Goal: Communication & Community: Answer question/provide support

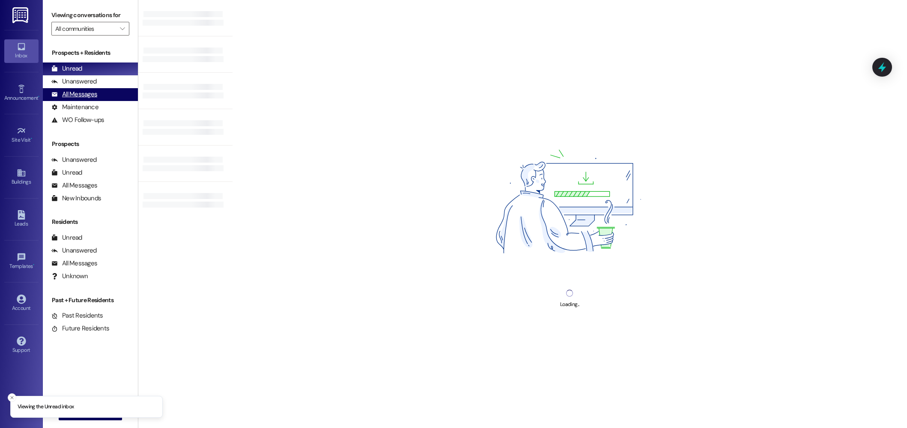
click at [75, 92] on div "All Messages" at bounding box center [74, 94] width 46 height 9
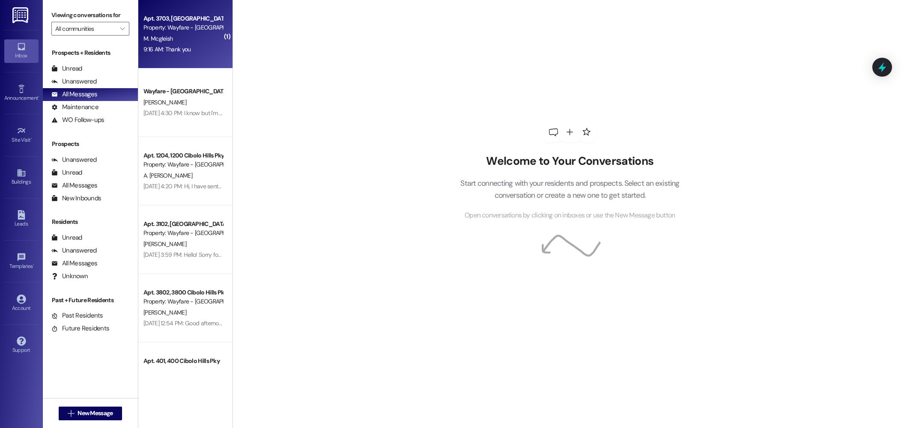
click at [170, 51] on div "9:16 AM: Thank you 9:16 AM: Thank you" at bounding box center [166, 49] width 47 height 8
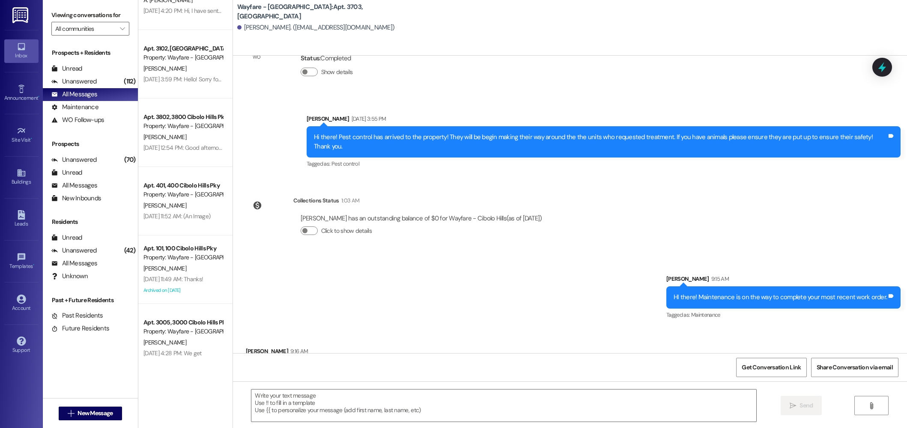
scroll to position [256, 0]
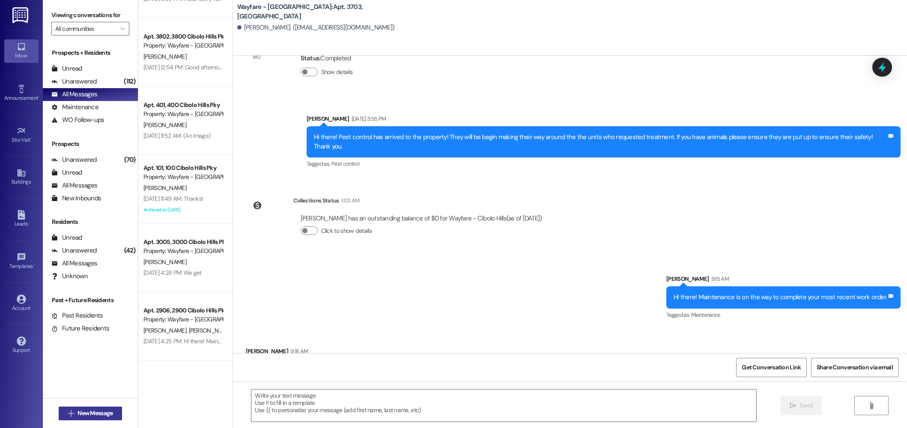
click at [91, 414] on span "New Message" at bounding box center [94, 413] width 35 height 9
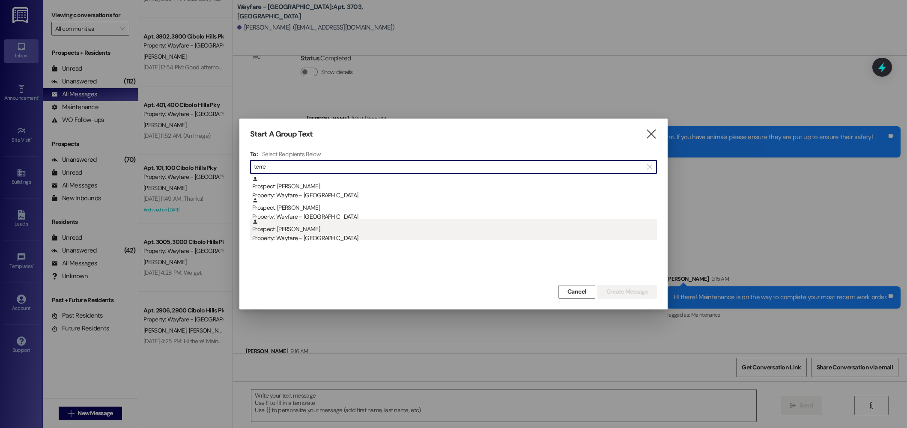
type input "terre"
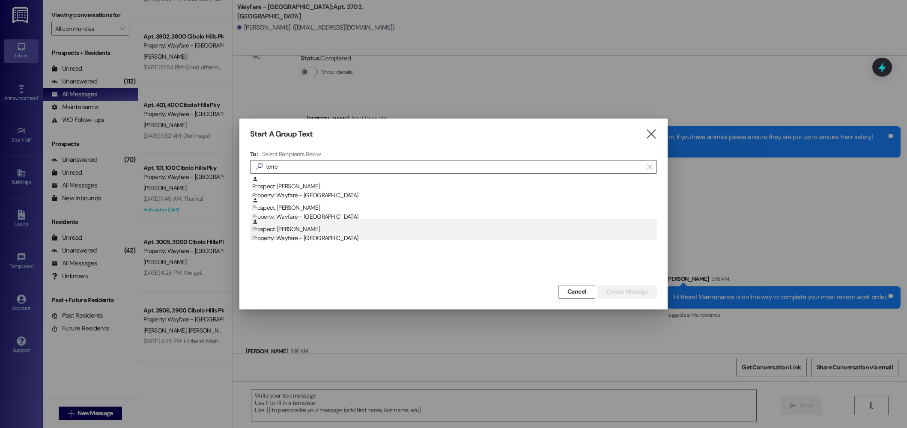
click at [339, 235] on div "Property: Wayfare - [GEOGRAPHIC_DATA]" at bounding box center [454, 238] width 404 height 9
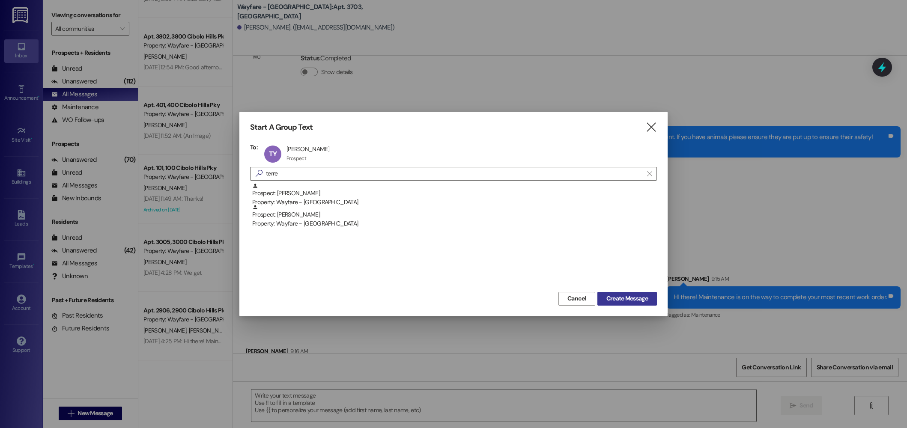
click at [653, 299] on button "Create Message" at bounding box center [626, 299] width 59 height 14
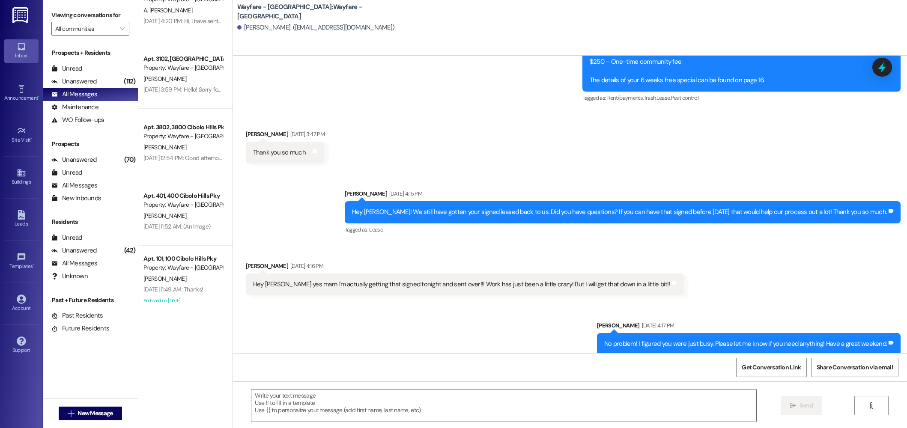
scroll to position [0, 0]
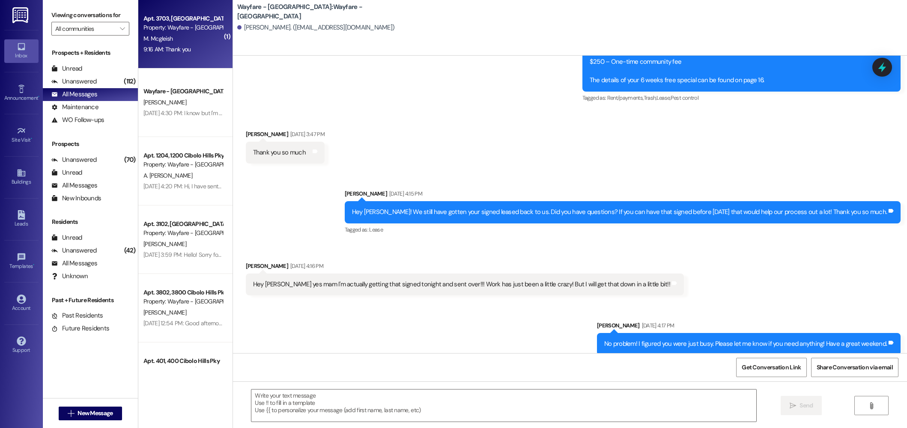
click at [181, 59] on div "Apt. 3703, 3700 Cibolo Hills Pky Property: Wayfare - Cibolo Hills M. Mcgleish 9…" at bounding box center [185, 34] width 94 height 68
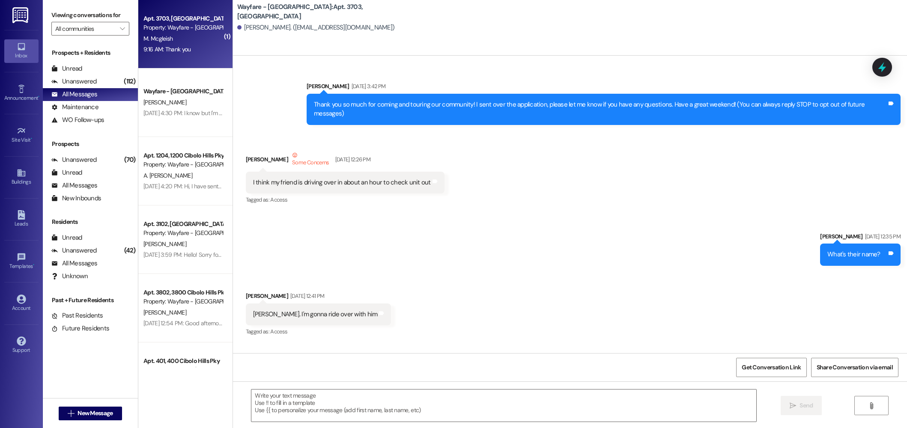
scroll to position [17365, 0]
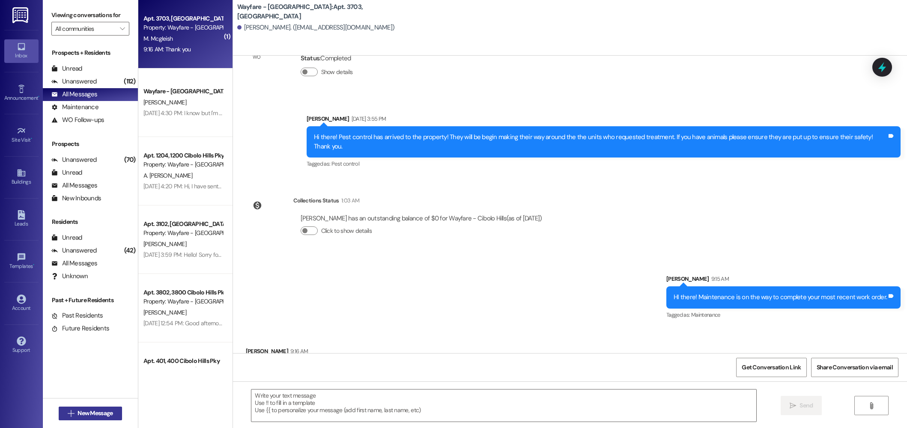
click at [77, 412] on span "New Message" at bounding box center [94, 413] width 35 height 9
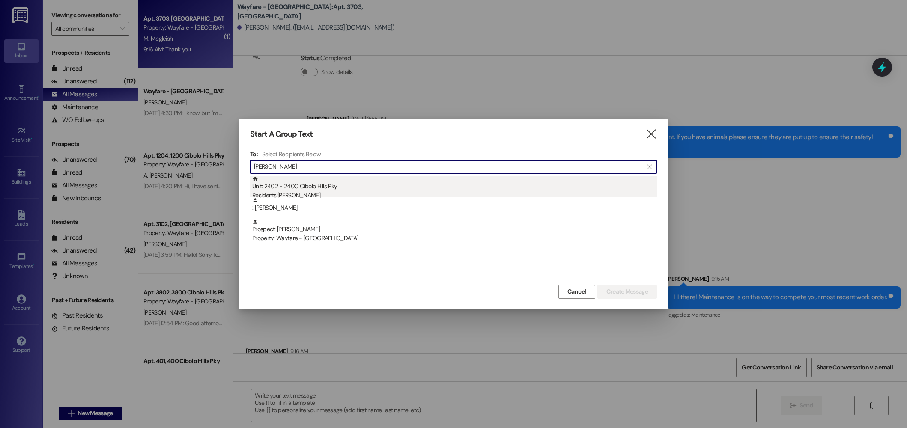
type input "ryan ander"
click at [318, 191] on div "Residents: Ryan Anderson" at bounding box center [454, 195] width 404 height 9
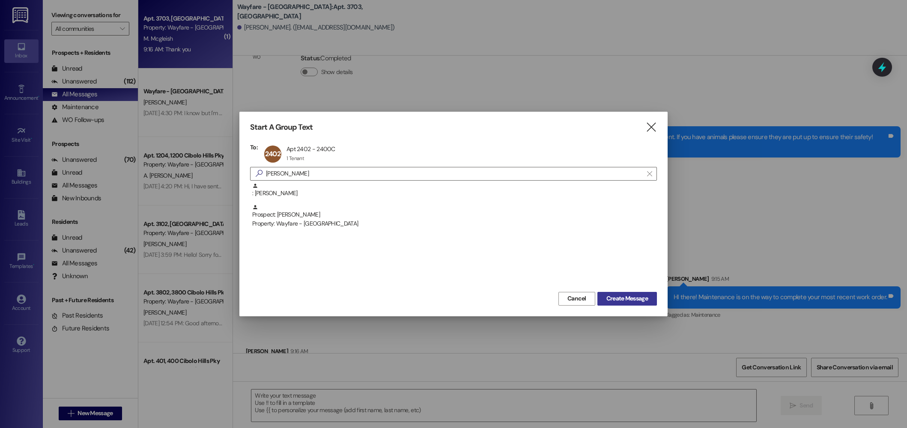
click at [630, 298] on span "Create Message" at bounding box center [627, 298] width 42 height 9
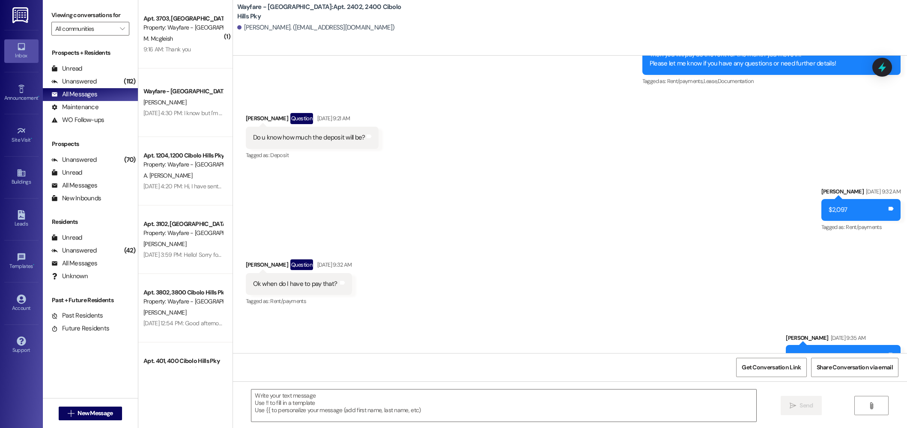
scroll to position [0, 0]
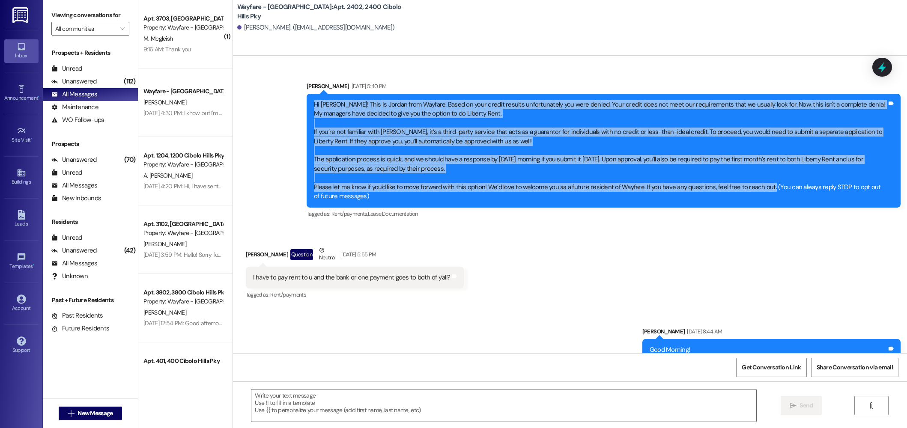
drag, startPoint x: 301, startPoint y: 104, endPoint x: 698, endPoint y: 172, distance: 402.6
click at [759, 190] on div "Hi Ryan! This is Jordan from Wayfare. Based on your credit results unfortunatel…" at bounding box center [603, 151] width 594 height 114
copy div "Hi Ryan! This is Jordan from Wayfare. Based on your credit results unfortunatel…"
click at [102, 412] on span "New Message" at bounding box center [94, 413] width 35 height 9
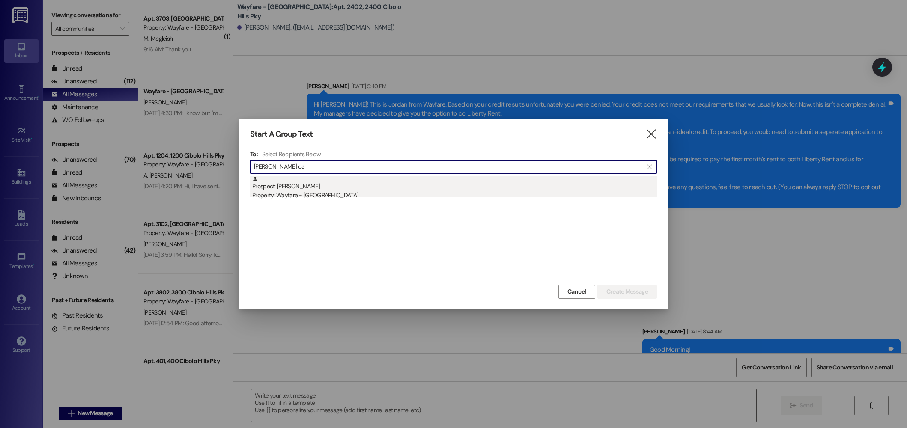
type input "amy ca"
click at [306, 187] on div "Prospect: Amy Carballo Property: Wayfare - Cibolo Hills" at bounding box center [454, 188] width 404 height 24
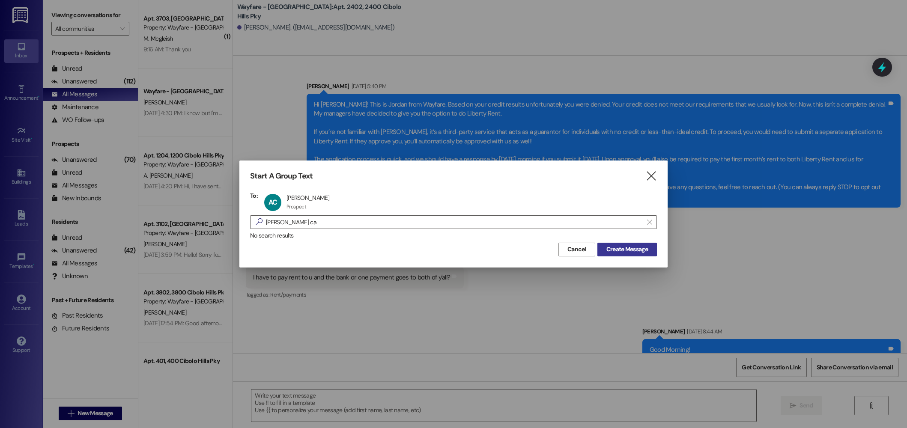
click at [636, 251] on span "Create Message" at bounding box center [627, 249] width 42 height 9
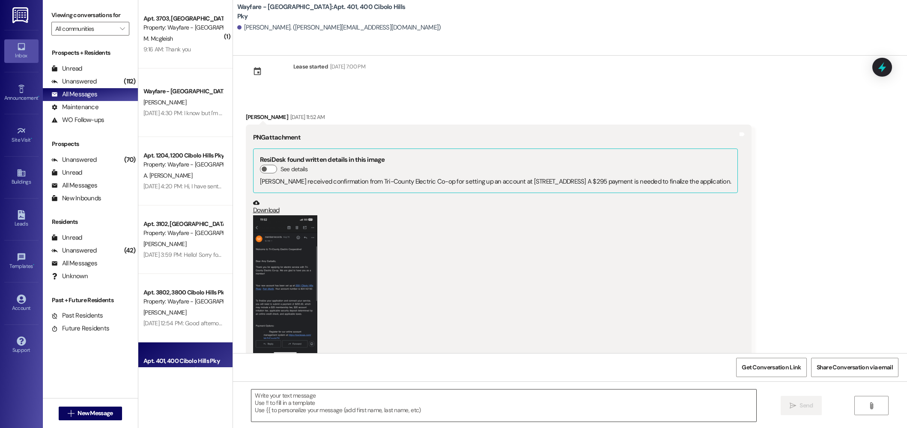
click at [549, 407] on textarea at bounding box center [503, 405] width 505 height 32
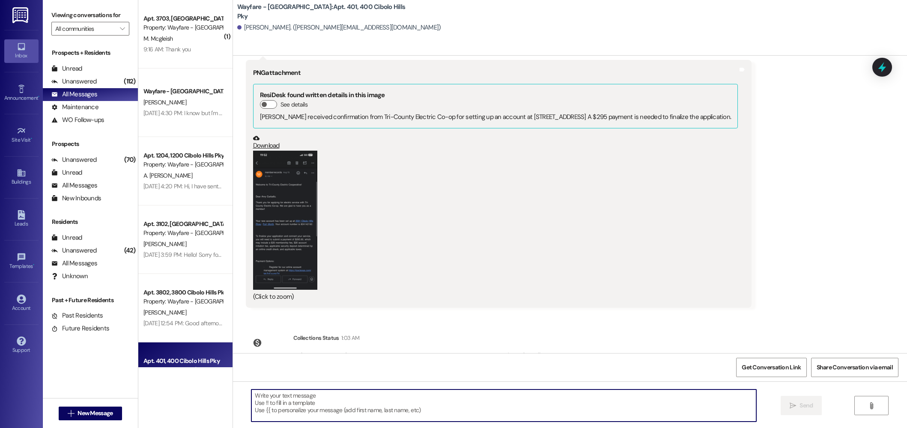
scroll to position [2426, 0]
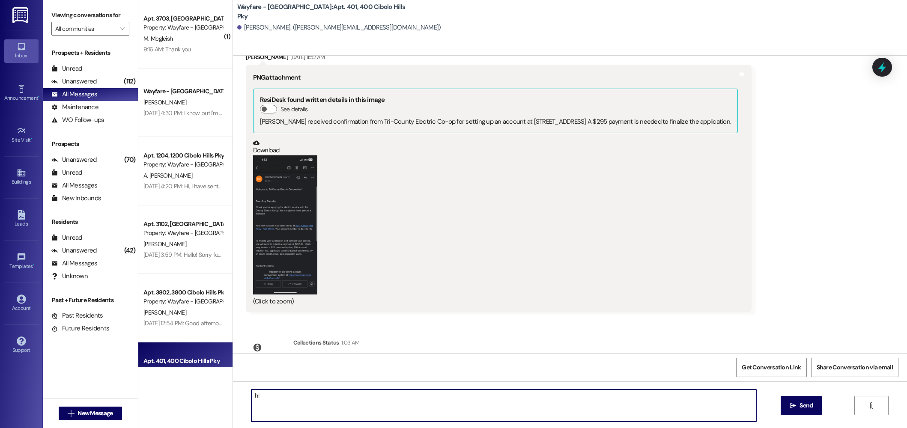
type textarea "h"
click at [536, 407] on textarea "Hi Amy and George! I just seen my card. Thank you so much, that was so kind. Yo…" at bounding box center [503, 405] width 505 height 32
type textarea "Hi Amy and George! I just seen my card. Thank you so much, that was so kind. Yo…"
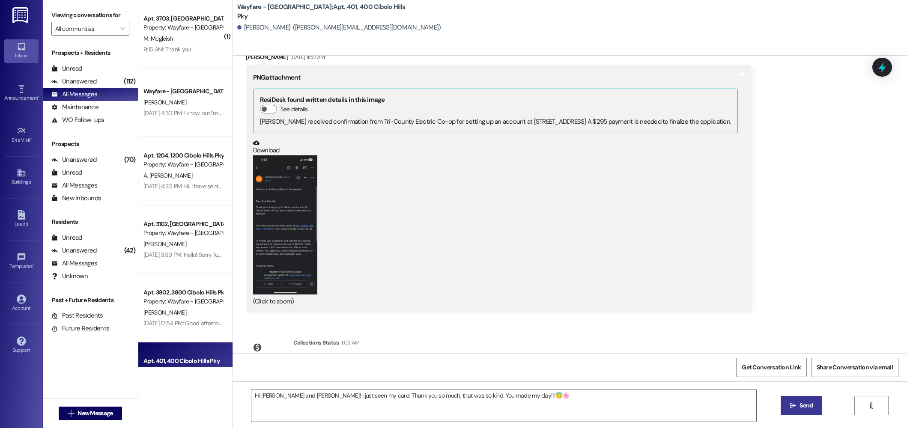
click at [816, 408] on button " Send" at bounding box center [801, 405] width 42 height 19
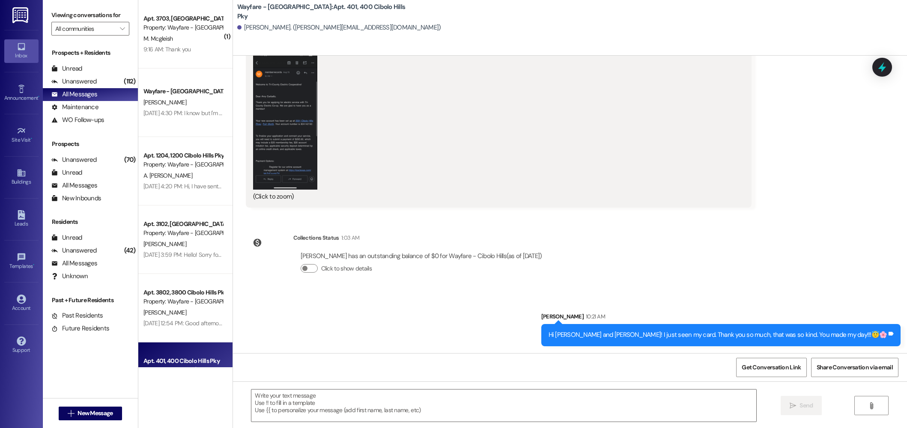
scroll to position [2558, 0]
click at [95, 40] on div "Viewing conversations for All communities " at bounding box center [90, 22] width 95 height 44
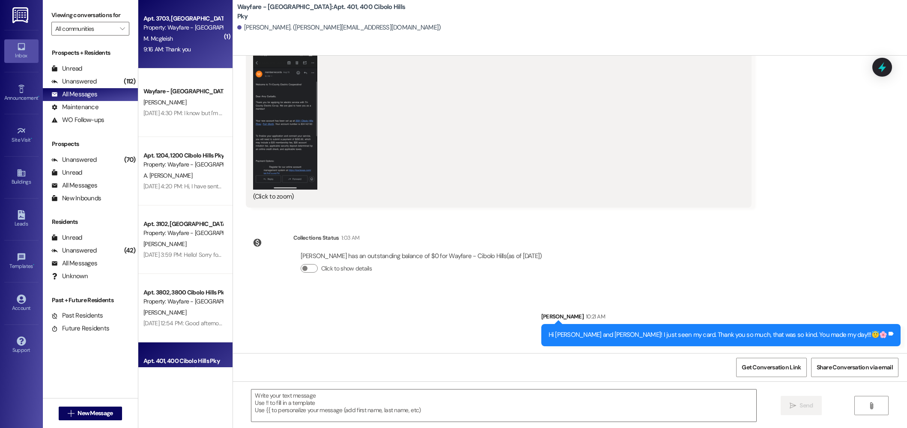
click at [145, 39] on span "M. Mcgleish" at bounding box center [157, 39] width 29 height 8
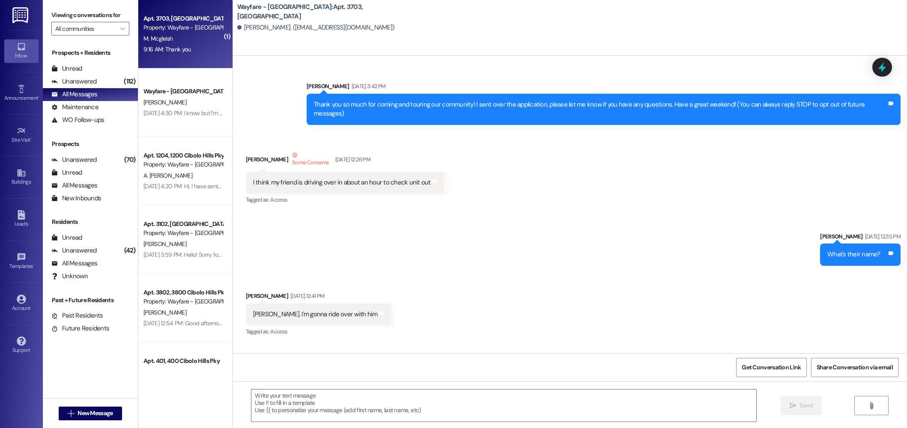
scroll to position [17365, 0]
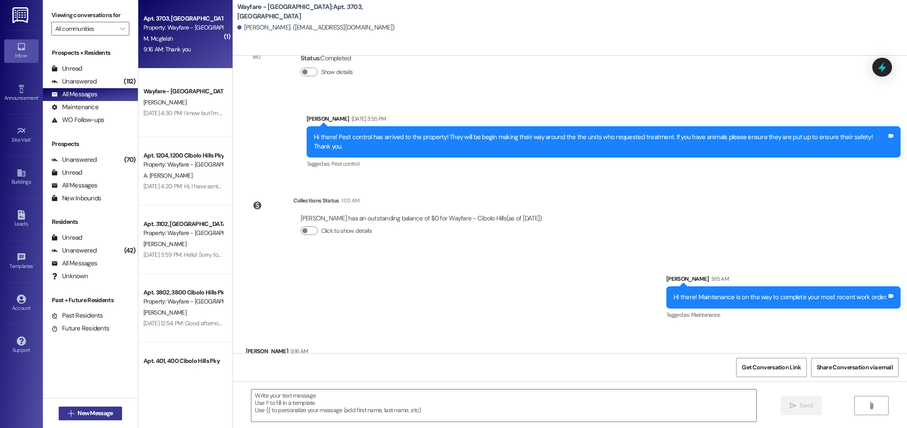
click at [102, 413] on span "New Message" at bounding box center [94, 413] width 35 height 9
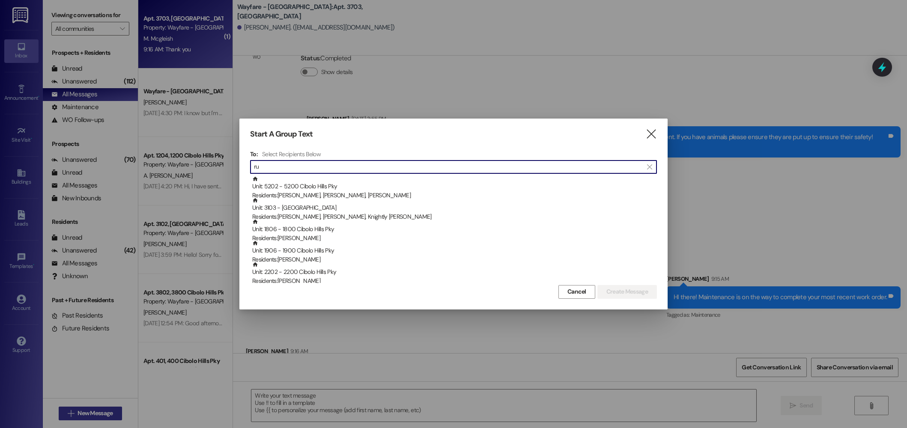
type input "r"
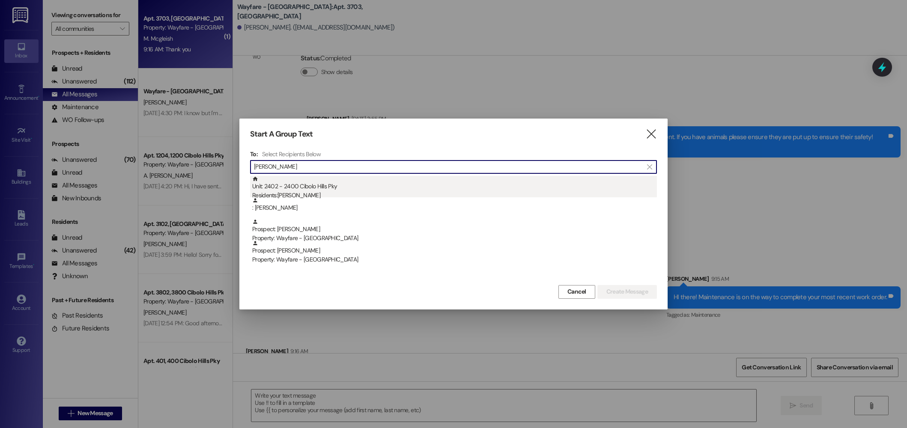
type input "anderson"
click at [386, 187] on div "Unit: 2402 - 2400 Cibolo Hills Pky Residents: Ryan Anderson" at bounding box center [454, 188] width 404 height 24
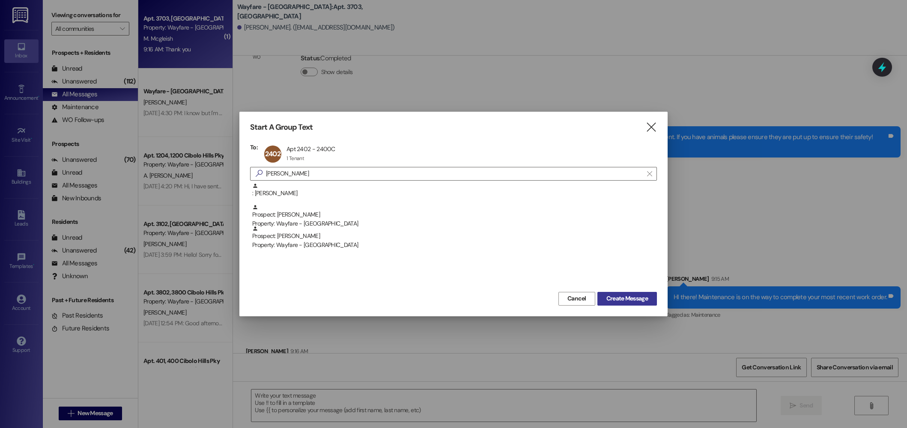
click at [638, 304] on button "Create Message" at bounding box center [626, 299] width 59 height 14
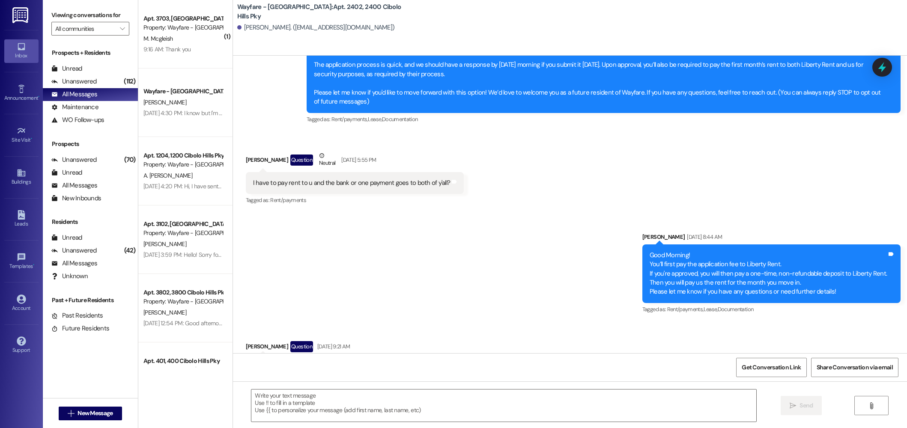
scroll to position [0, 0]
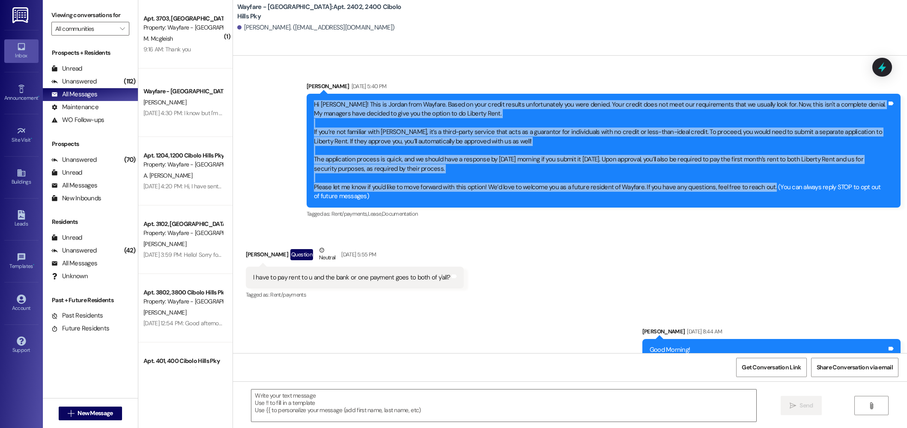
drag, startPoint x: 305, startPoint y: 104, endPoint x: 759, endPoint y: 190, distance: 462.1
click at [759, 190] on div "Hi Ryan! This is Jordan from Wayfare. Based on your credit results unfortunatel…" at bounding box center [603, 151] width 594 height 114
copy div "Hi Ryan! This is Jordan from Wayfare. Based on your credit results unfortunatel…"
click at [109, 415] on span "New Message" at bounding box center [94, 413] width 35 height 9
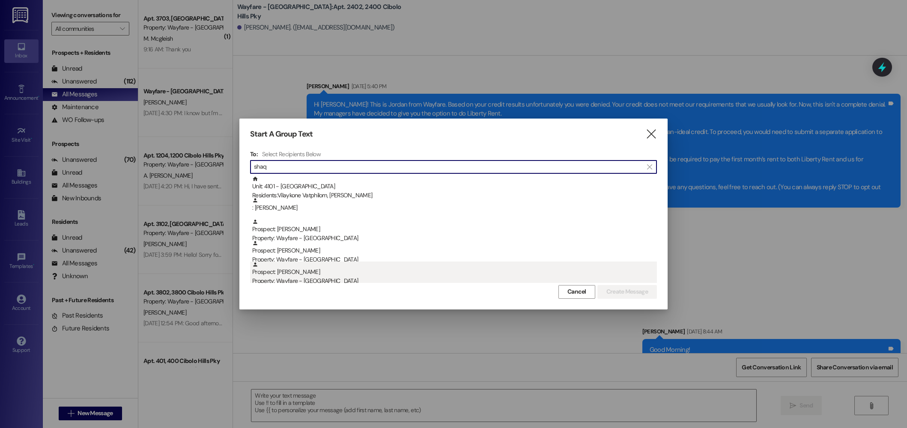
type input "shaq"
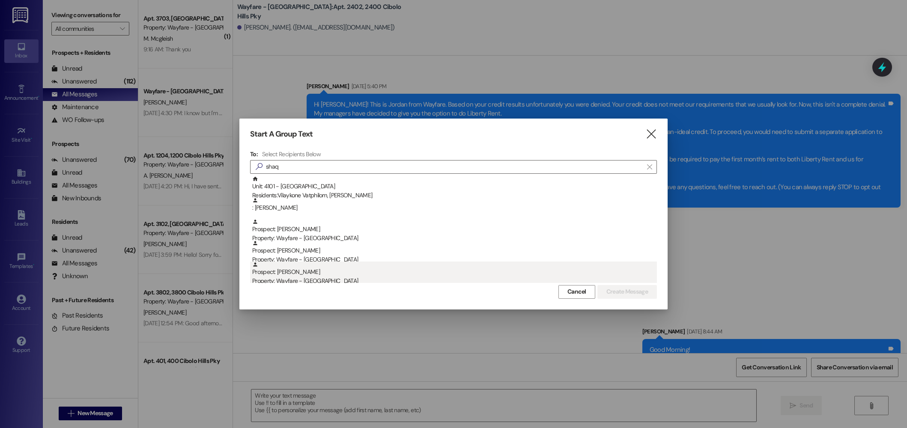
click at [350, 277] on div "Property: Wayfare - [GEOGRAPHIC_DATA]" at bounding box center [454, 281] width 404 height 9
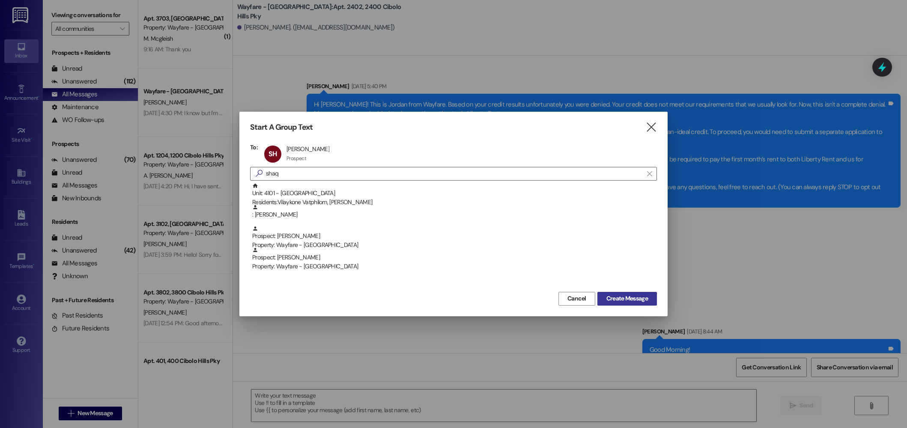
click at [605, 293] on button "Create Message" at bounding box center [626, 299] width 59 height 14
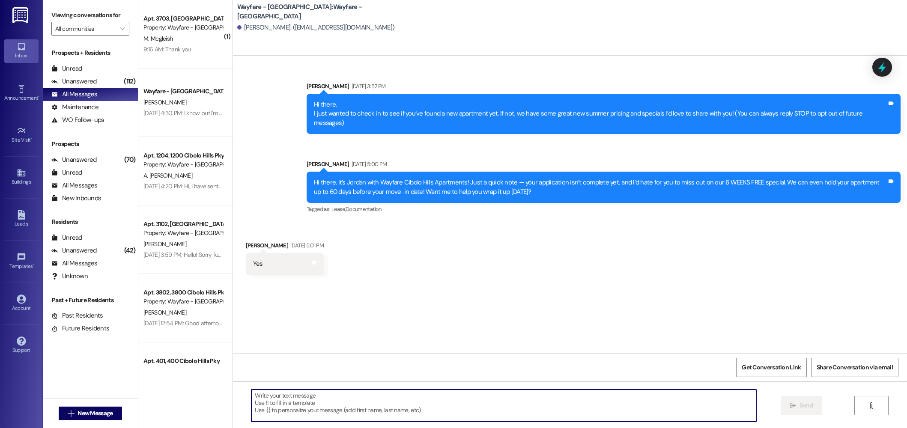
click at [352, 404] on textarea at bounding box center [503, 405] width 505 height 32
paste textarea "Hi Ryan! This is Jordan from Wayfare. Based on your credit results unfortunatel…"
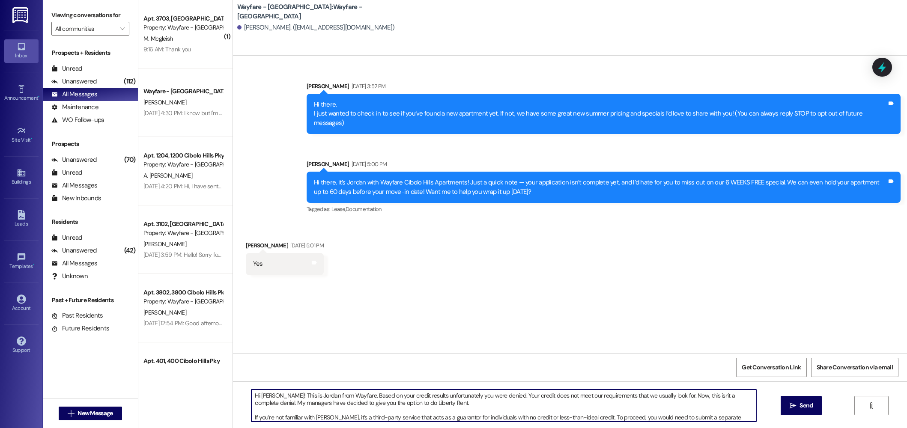
click at [266, 397] on textarea "Hi Ryan! This is Jordan from Wayfare. Based on your credit results unfortunatel…" at bounding box center [503, 405] width 505 height 32
type textarea "Hi Shaquana! This is Jordan from Wayfare. Based on your credit results unfortun…"
click at [798, 399] on button " Send" at bounding box center [801, 405] width 42 height 19
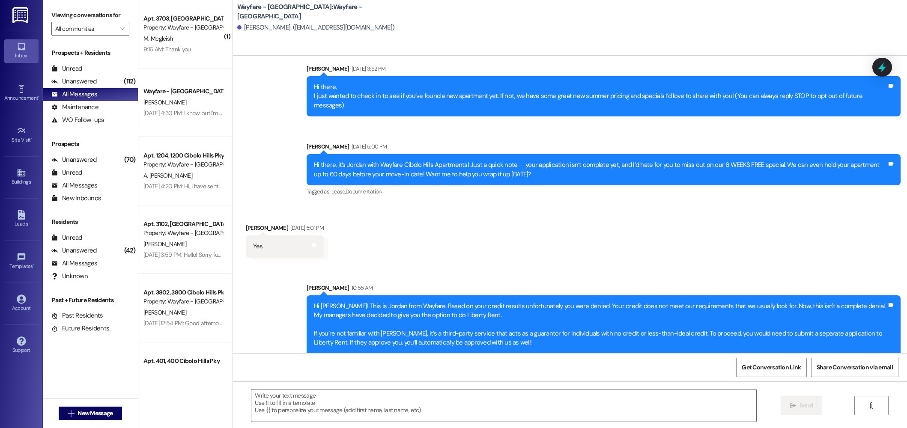
scroll to position [62, 0]
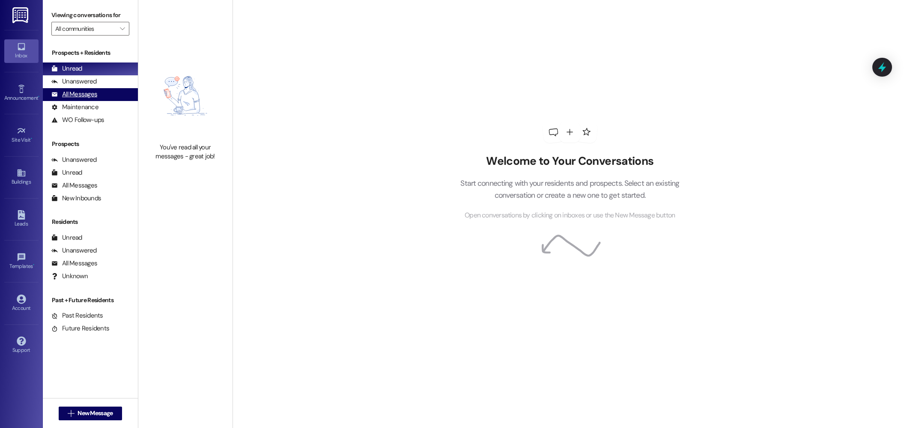
click at [61, 98] on div "All Messages" at bounding box center [74, 94] width 46 height 9
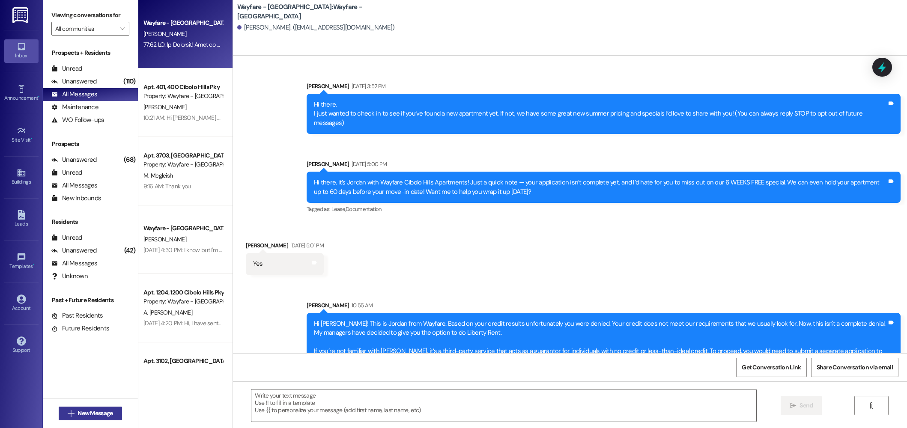
click at [76, 411] on span "New Message" at bounding box center [95, 413] width 39 height 9
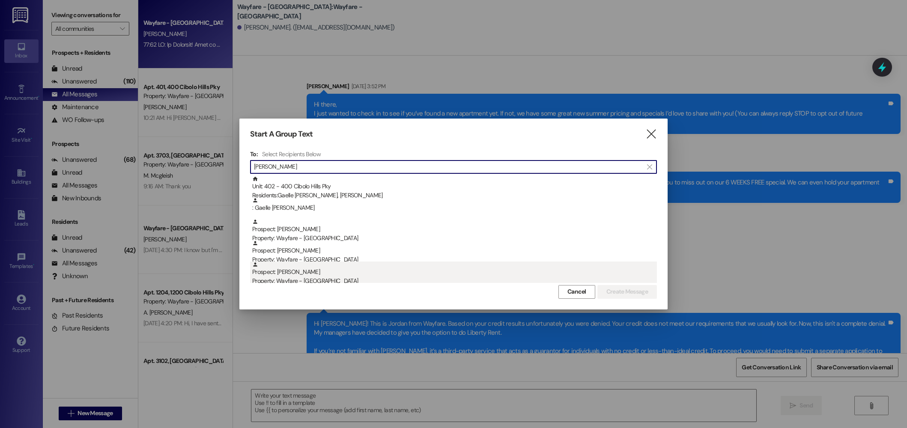
type input "[PERSON_NAME]"
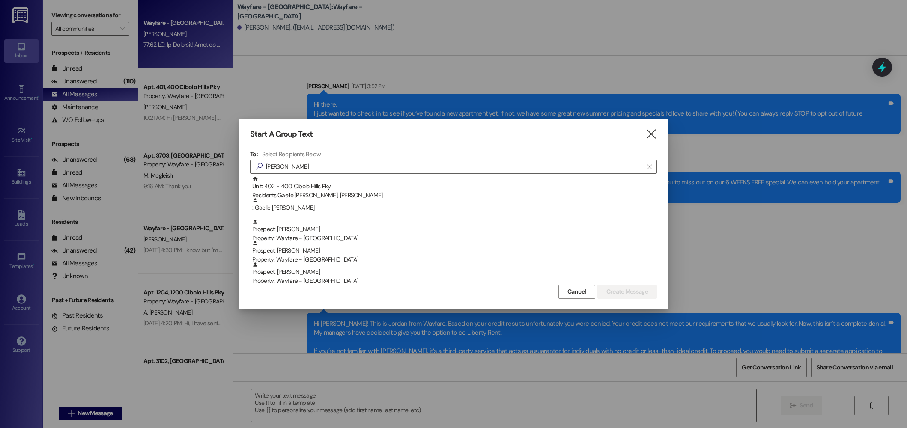
drag, startPoint x: 333, startPoint y: 279, endPoint x: 354, endPoint y: 271, distance: 22.1
click at [338, 277] on div "Property: Wayfare - [GEOGRAPHIC_DATA]" at bounding box center [454, 281] width 404 height 9
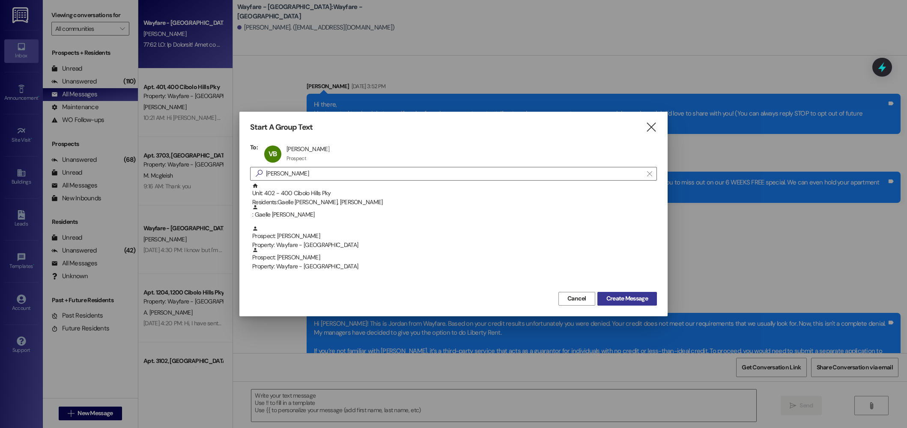
click at [616, 296] on span "Create Message" at bounding box center [627, 298] width 42 height 9
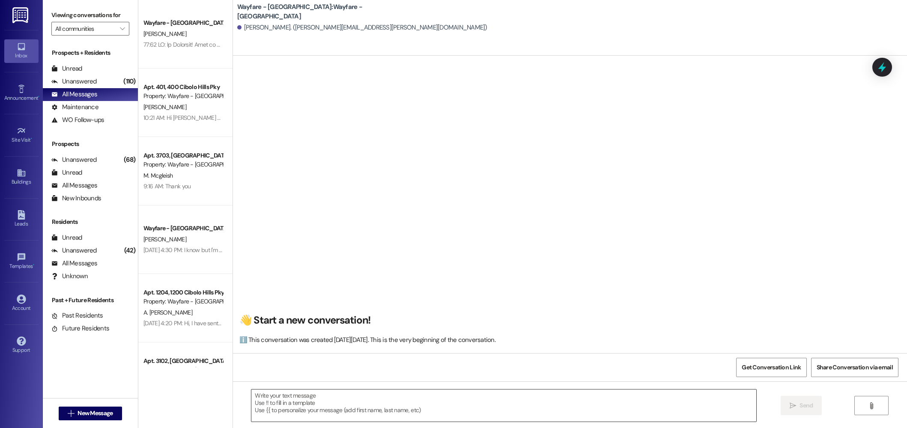
click at [550, 398] on textarea at bounding box center [503, 405] width 505 height 32
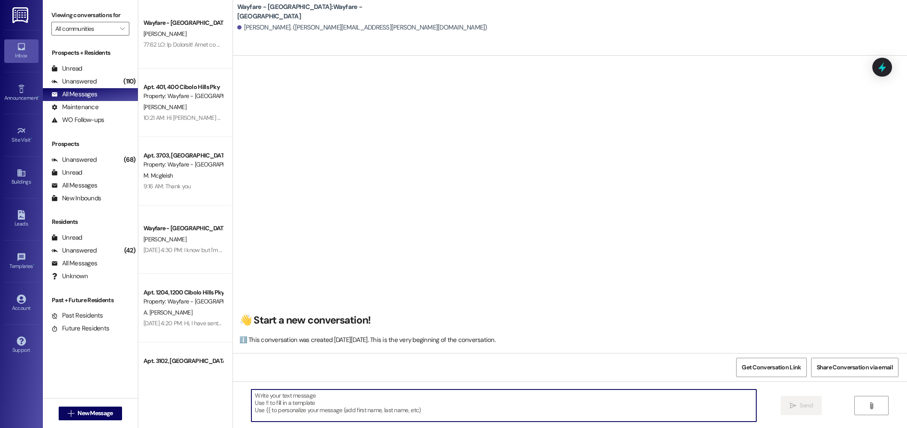
paste textarea "Hi there! My name is ____ and I'm one of the leasing agents here at Wayfare [GE…"
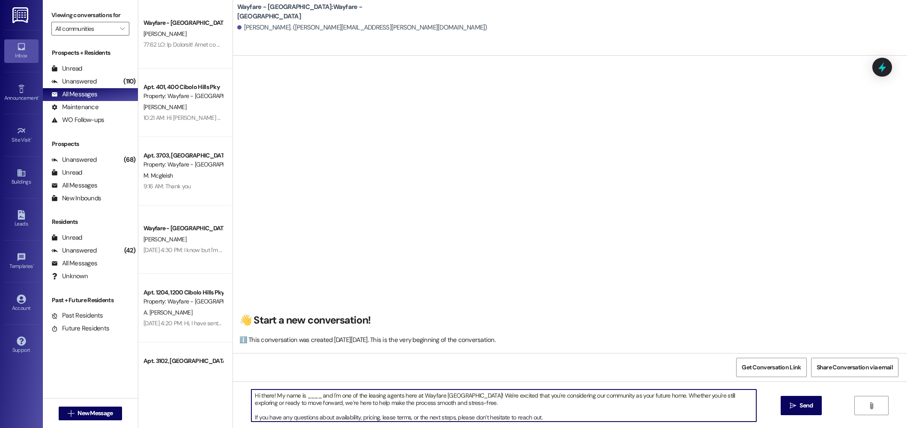
drag, startPoint x: 316, startPoint y: 398, endPoint x: 300, endPoint y: 397, distance: 15.9
click at [300, 397] on textarea "Hi there! My name is ____ and I'm one of the leasing agents here at Wayfare [GE…" at bounding box center [503, 405] width 505 height 32
type textarea "Hi there! My name is [PERSON_NAME] and I'm one of the leasing agents here at Wa…"
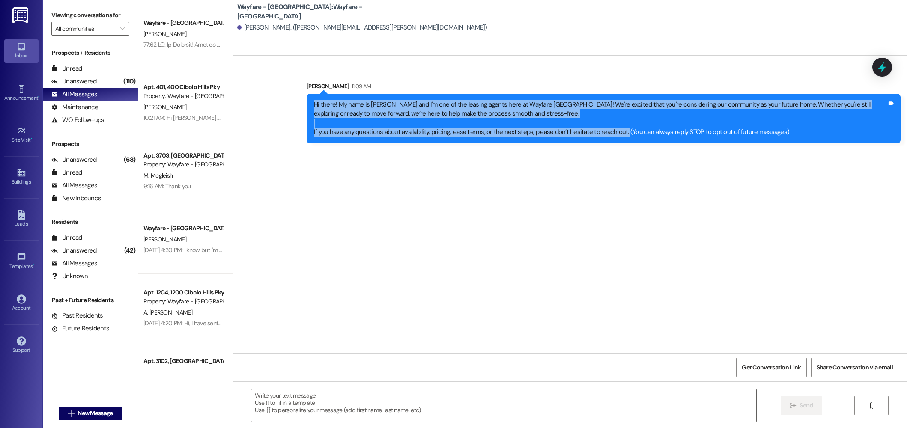
drag, startPoint x: 615, startPoint y: 134, endPoint x: 277, endPoint y: 98, distance: 339.6
click at [263, 99] on div "Sent via SMS [PERSON_NAME] 11:09 AM Hi there! My name is [PERSON_NAME] and I'm …" at bounding box center [570, 105] width 674 height 87
copy div "Hi there! My name is [PERSON_NAME] and I'm one of the leasing agents here at Wa…"
click at [68, 411] on icon "" at bounding box center [71, 413] width 6 height 7
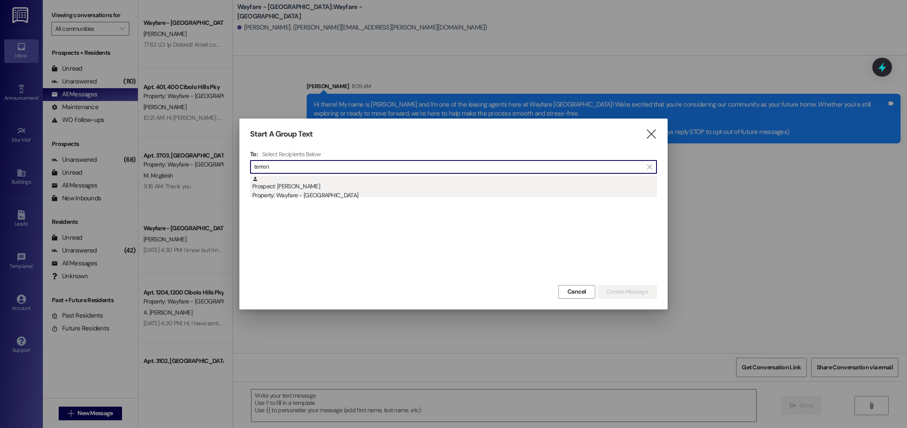
type input "terren"
click at [319, 189] on div "Prospect: [PERSON_NAME] Property: Wayfare - [GEOGRAPHIC_DATA]" at bounding box center [454, 188] width 404 height 24
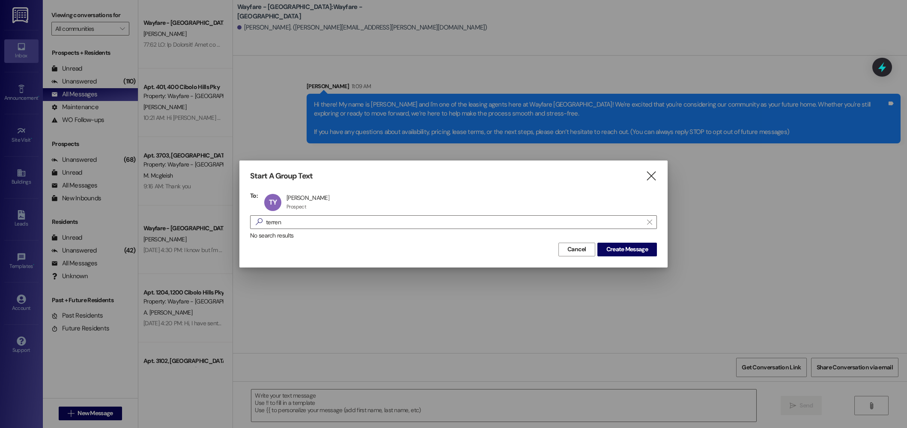
click at [639, 240] on div "No search results" at bounding box center [453, 235] width 407 height 9
click at [639, 246] on span "Create Message" at bounding box center [627, 249] width 42 height 9
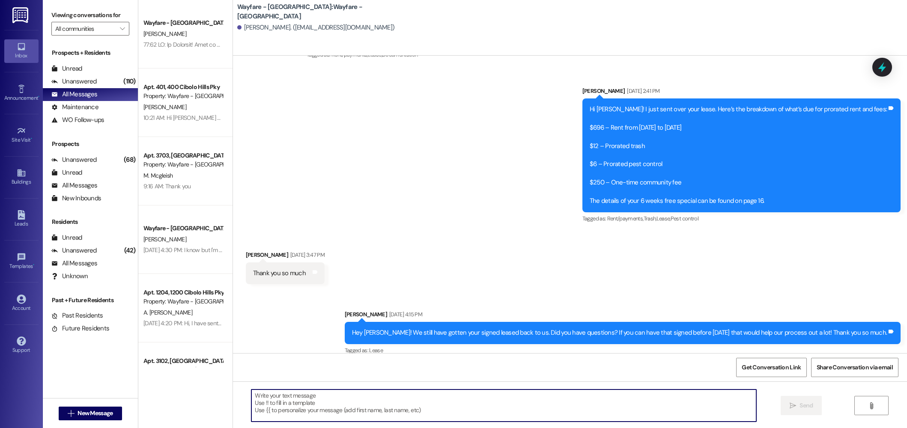
click at [483, 401] on textarea at bounding box center [503, 405] width 505 height 32
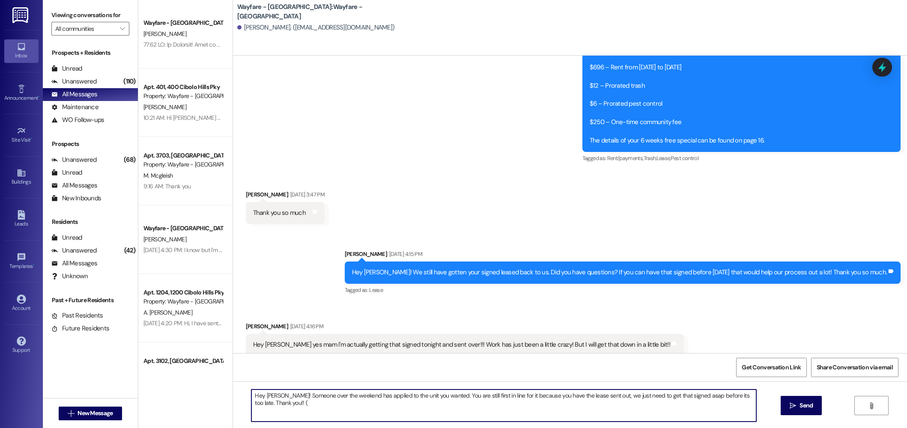
type textarea "Hey [PERSON_NAME]! Someone over the weekend has applied to the unit you wanted.…"
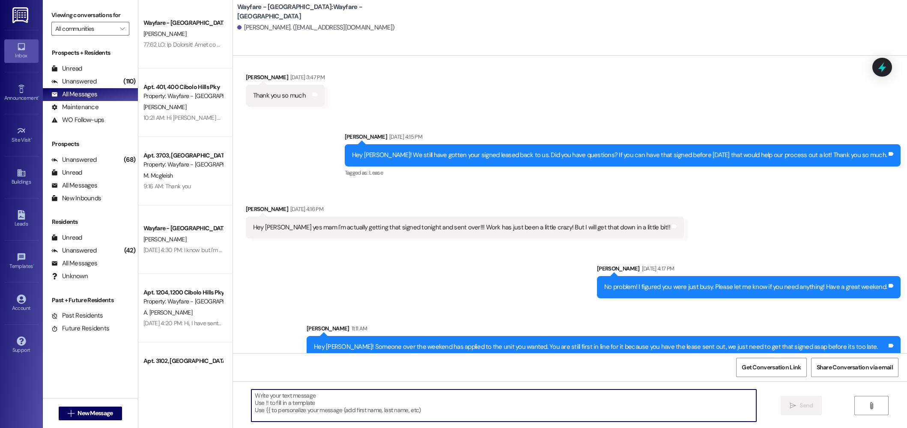
scroll to position [1201, 0]
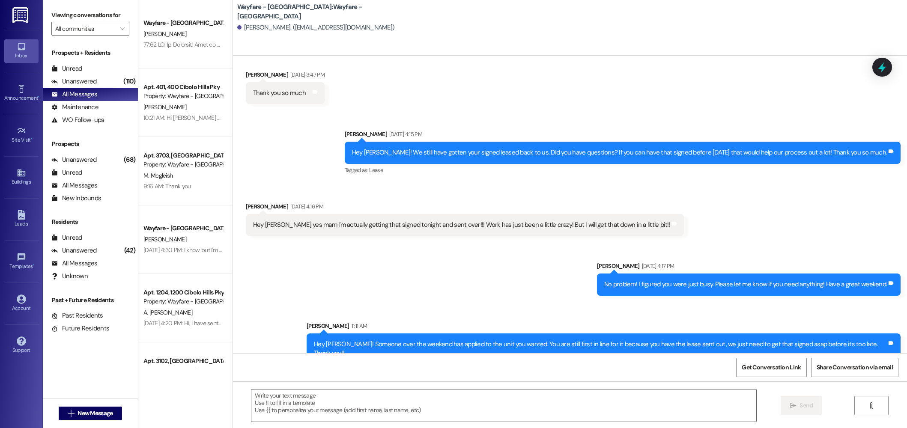
click at [441, 340] on div "Hey [PERSON_NAME]! Someone over the weekend has applied to the unit you wanted.…" at bounding box center [600, 349] width 573 height 18
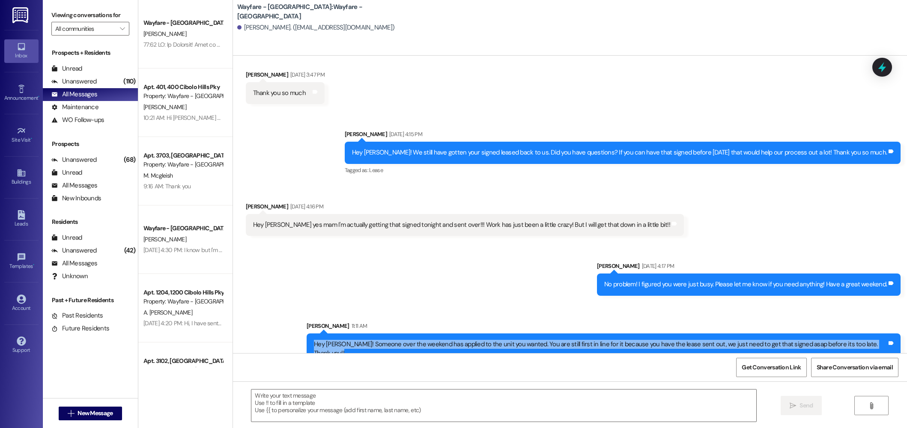
click at [441, 340] on div "Hey [PERSON_NAME]! Someone over the weekend has applied to the unit you wanted.…" at bounding box center [600, 349] width 573 height 18
copy div "Hey [PERSON_NAME]! Someone over the weekend has applied to the unit you wanted.…"
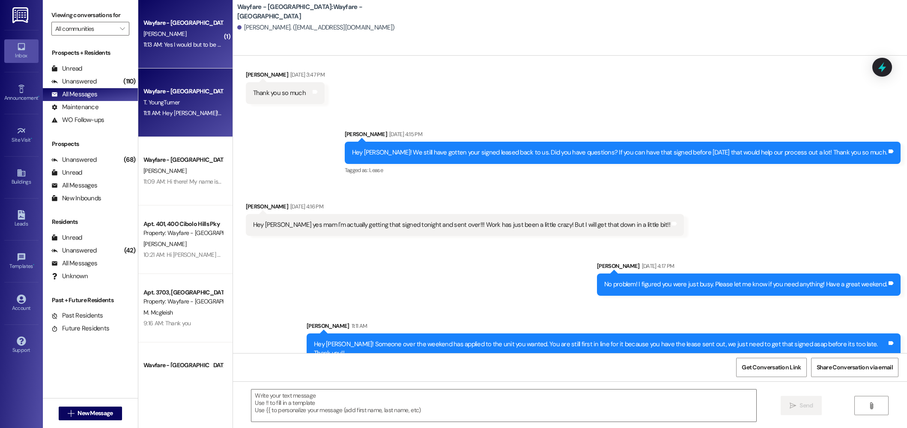
click at [176, 21] on div "Wayfare - [GEOGRAPHIC_DATA]" at bounding box center [182, 22] width 79 height 9
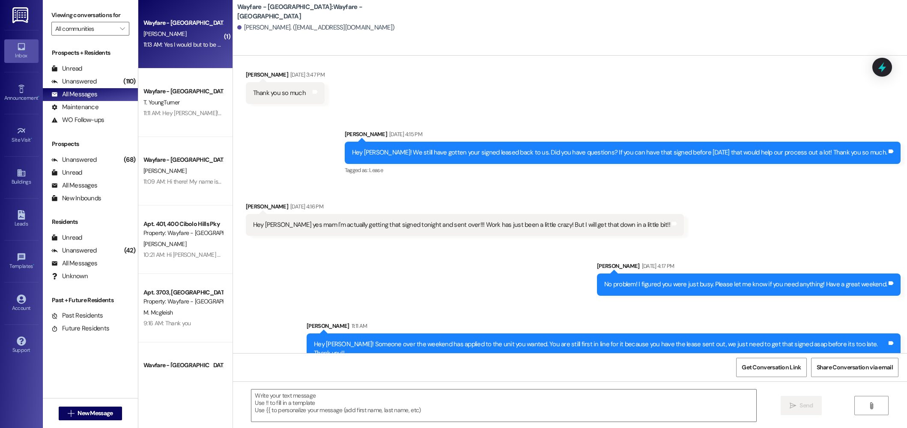
scroll to position [134, 0]
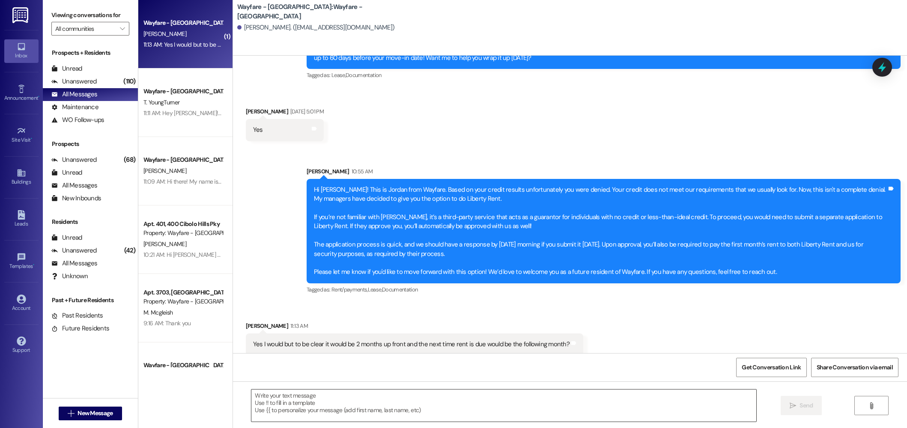
click at [499, 402] on textarea at bounding box center [503, 405] width 505 height 32
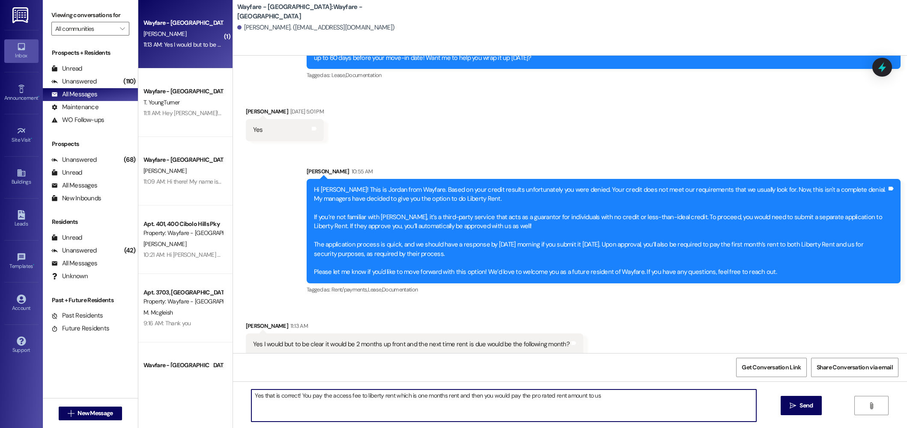
type textarea "Yes that is correct! You pay the access fee to liberty rent which is one months…"
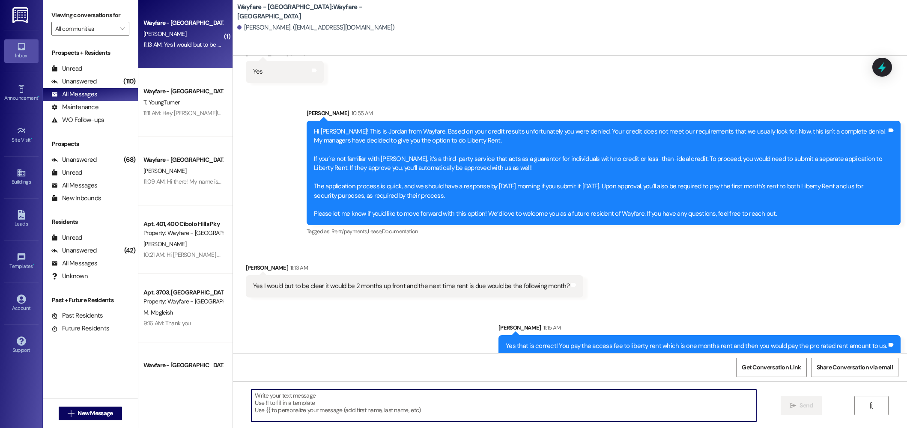
scroll to position [193, 0]
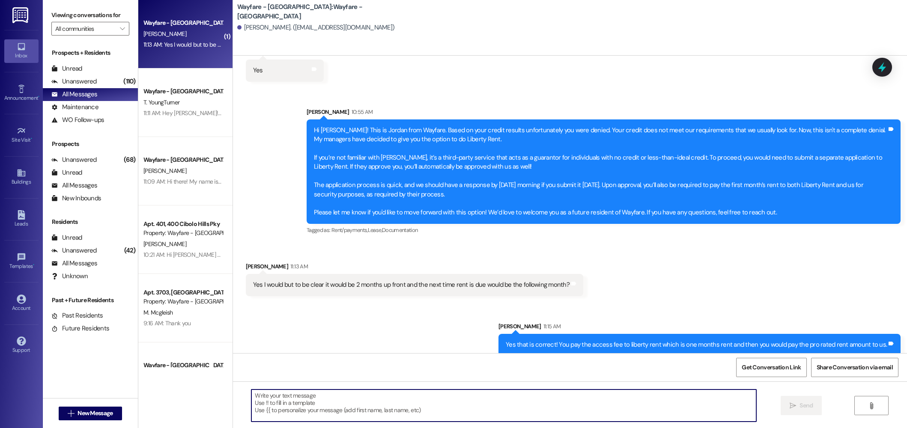
click at [349, 107] on div "10:55 AM" at bounding box center [361, 111] width 24 height 9
click at [401, 406] on textarea at bounding box center [503, 405] width 505 height 32
type textarea "The link has been sent to you to apply!"
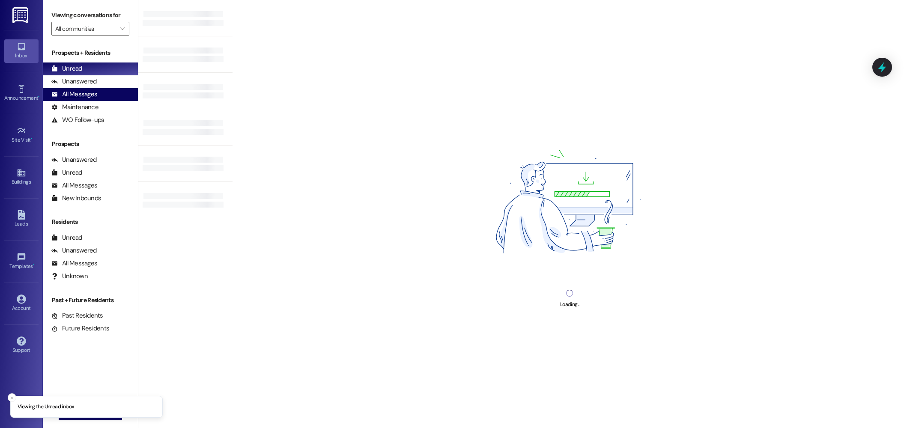
click at [89, 95] on div "All Messages" at bounding box center [74, 94] width 46 height 9
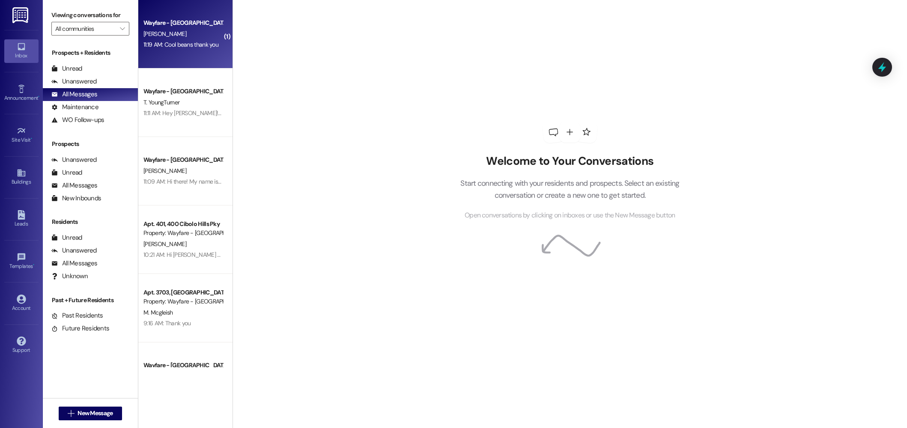
click at [182, 32] on div "S. Hodges" at bounding box center [183, 34] width 81 height 11
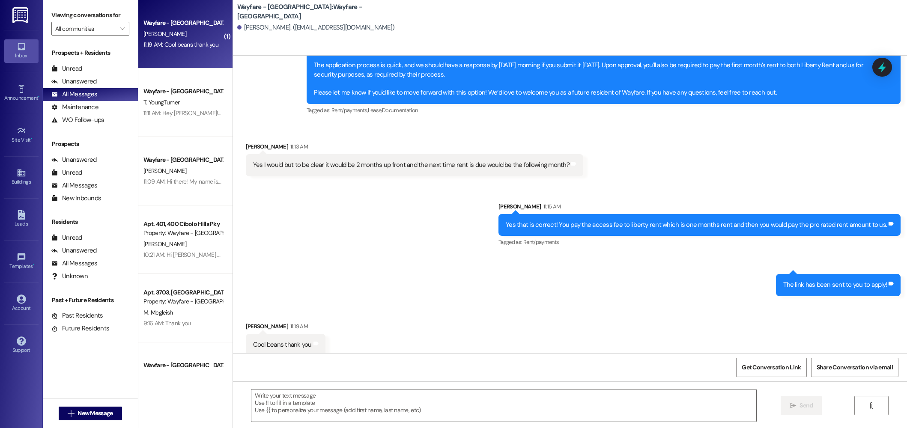
scroll to position [314, 0]
click at [593, 412] on textarea at bounding box center [503, 405] width 505 height 32
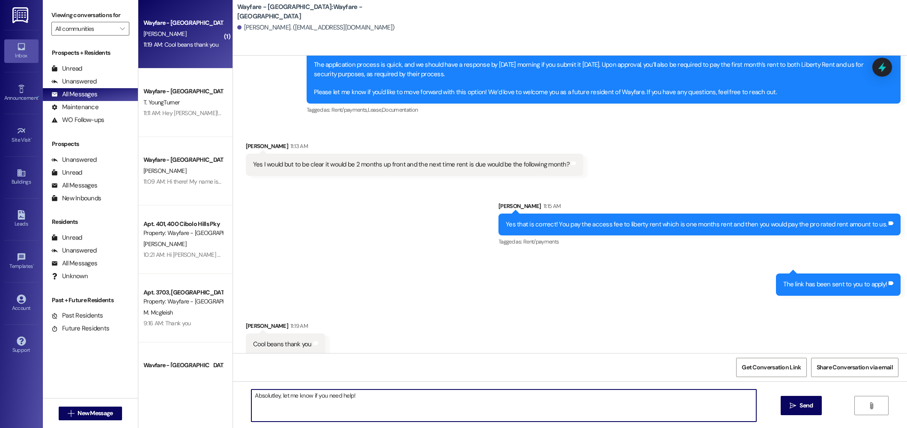
click at [262, 397] on textarea "Absolutley, let me know if you need help!" at bounding box center [503, 405] width 505 height 32
type textarea "Absolutely, let me know if you need help!"
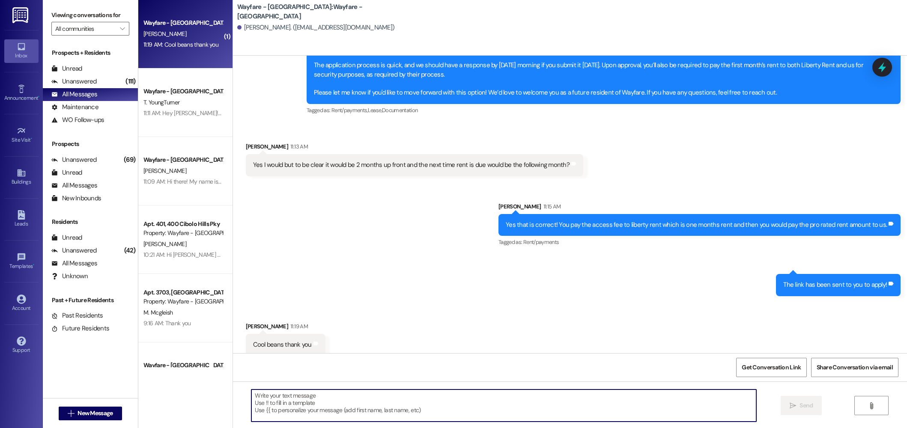
scroll to position [373, 0]
